Goal: Find specific page/section: Find specific page/section

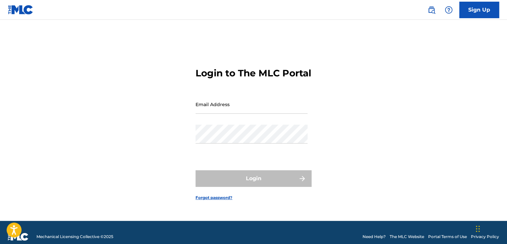
click at [276, 108] on input "Email Address" at bounding box center [251, 104] width 112 height 19
click at [252, 113] on input "Email Address" at bounding box center [251, 104] width 112 height 19
type input "[EMAIL_ADDRESS][DOMAIN_NAME]"
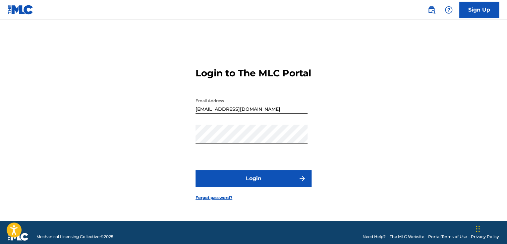
click at [245, 181] on button "Login" at bounding box center [253, 179] width 116 height 17
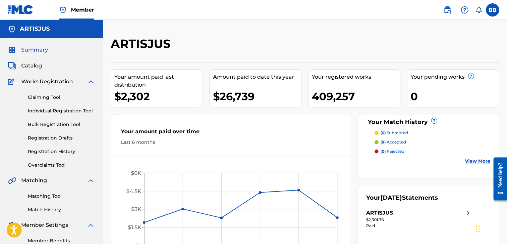
click at [40, 65] on span "Catalog" at bounding box center [31, 66] width 21 height 8
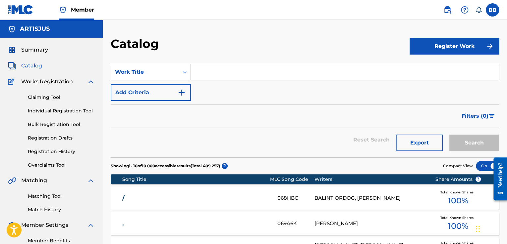
click at [187, 75] on icon "Search Form" at bounding box center [184, 72] width 7 height 7
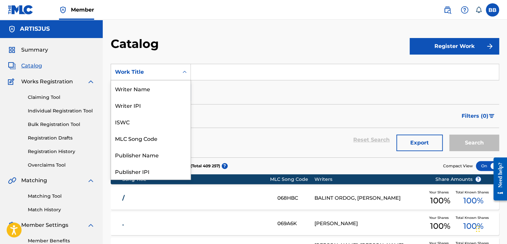
scroll to position [99, 0]
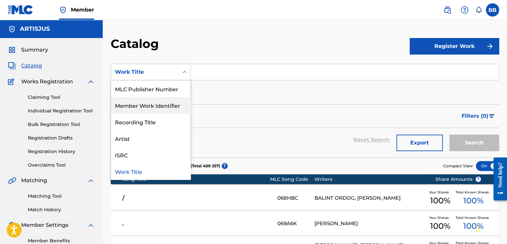
drag, startPoint x: 185, startPoint y: 145, endPoint x: 181, endPoint y: 98, distance: 46.5
click at [181, 98] on div "Writer Name Writer IPI ISWC MLC Song Code Publisher Name Publisher IPI MLC Publ…" at bounding box center [150, 129] width 79 height 99
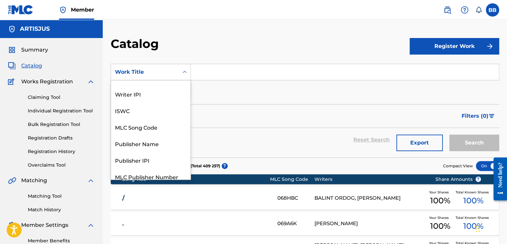
scroll to position [0, 0]
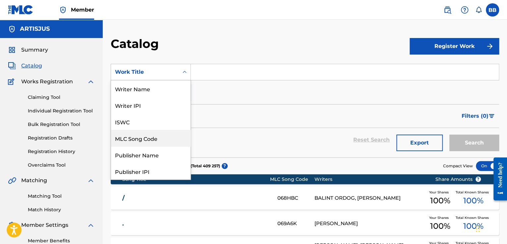
drag, startPoint x: 162, startPoint y: 139, endPoint x: 166, endPoint y: 135, distance: 5.6
click at [162, 139] on div "MLC Song Code" at bounding box center [150, 138] width 79 height 17
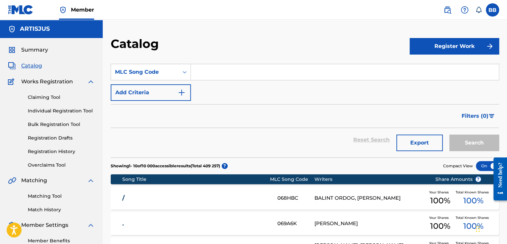
click at [208, 65] on input "Search Form" at bounding box center [345, 72] width 308 height 16
paste input "KB6A8Z"
click at [459, 146] on button "Search" at bounding box center [474, 143] width 50 height 17
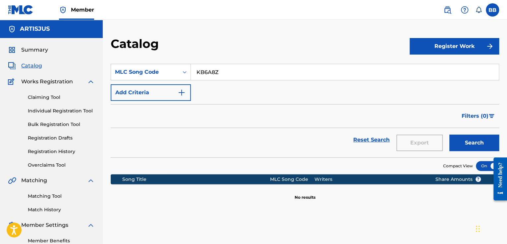
click at [207, 72] on input "KB6A8Z" at bounding box center [345, 72] width 308 height 16
type input "KB6 A8Z"
click at [449, 135] on button "Search" at bounding box center [474, 143] width 50 height 17
